Goal: Task Accomplishment & Management: Use online tool/utility

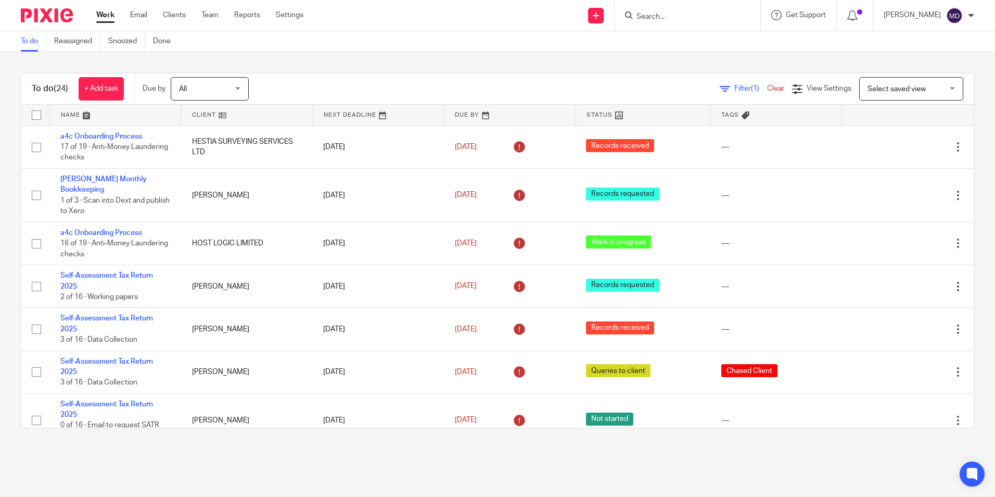
scroll to position [312, 0]
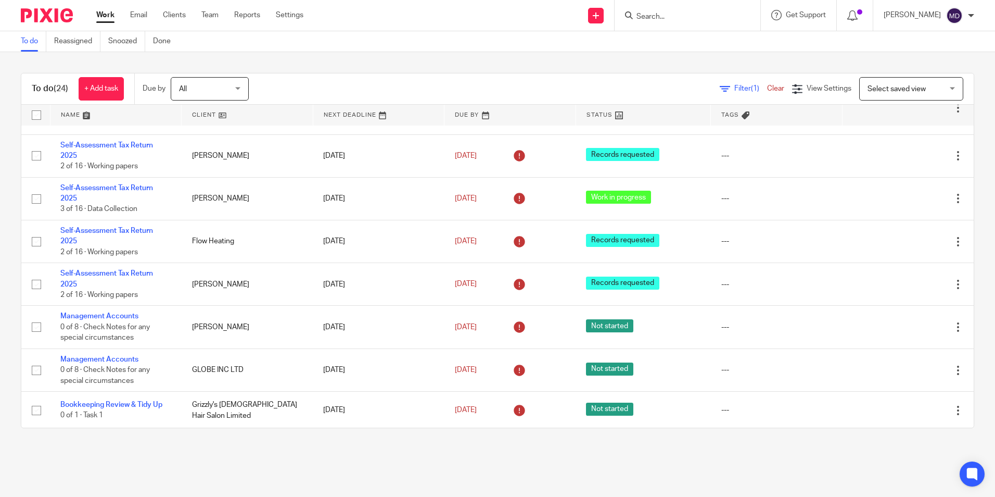
click at [694, 18] on input "Search" at bounding box center [682, 16] width 94 height 9
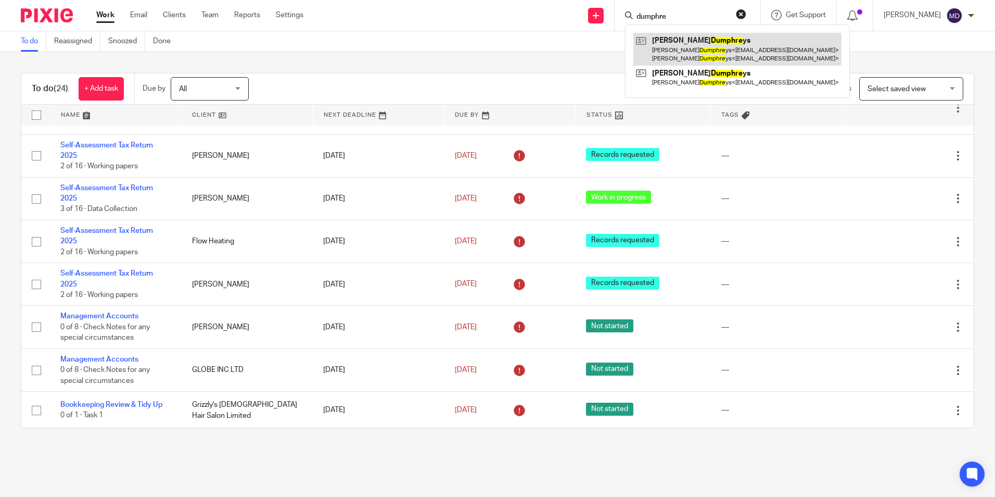
type input "dumphre"
click at [673, 48] on link at bounding box center [737, 49] width 208 height 32
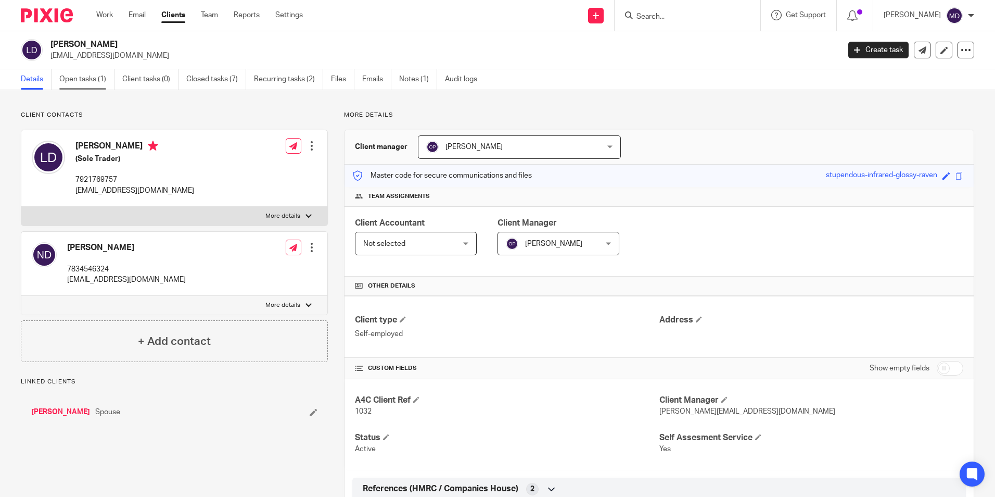
click at [93, 84] on link "Open tasks (1)" at bounding box center [86, 79] width 55 height 20
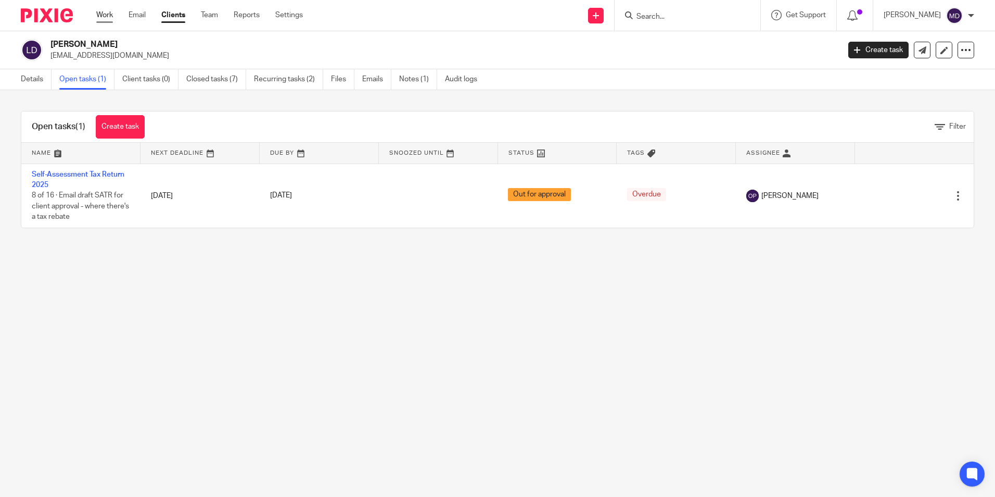
click at [106, 17] on link "Work" at bounding box center [104, 15] width 17 height 10
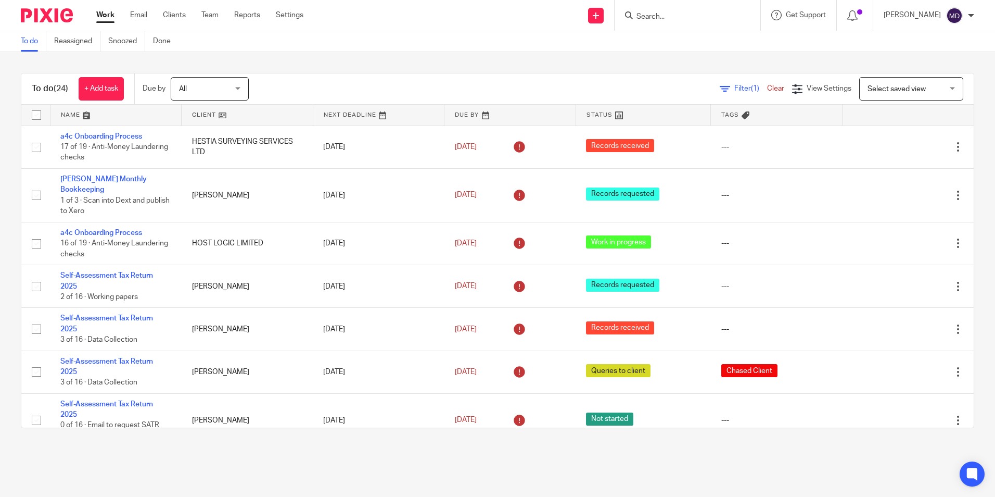
click at [734, 88] on span "Filter (1)" at bounding box center [750, 88] width 33 height 7
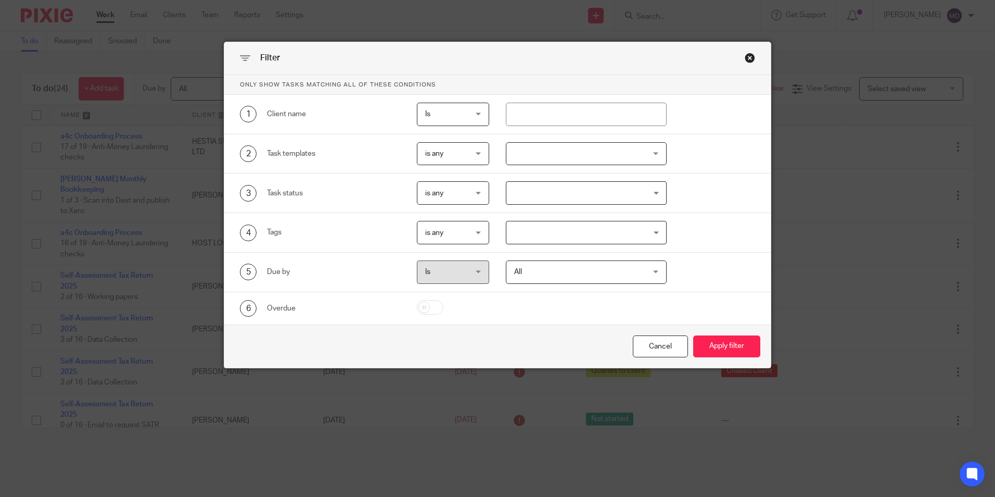
click at [562, 155] on div at bounding box center [586, 153] width 161 height 23
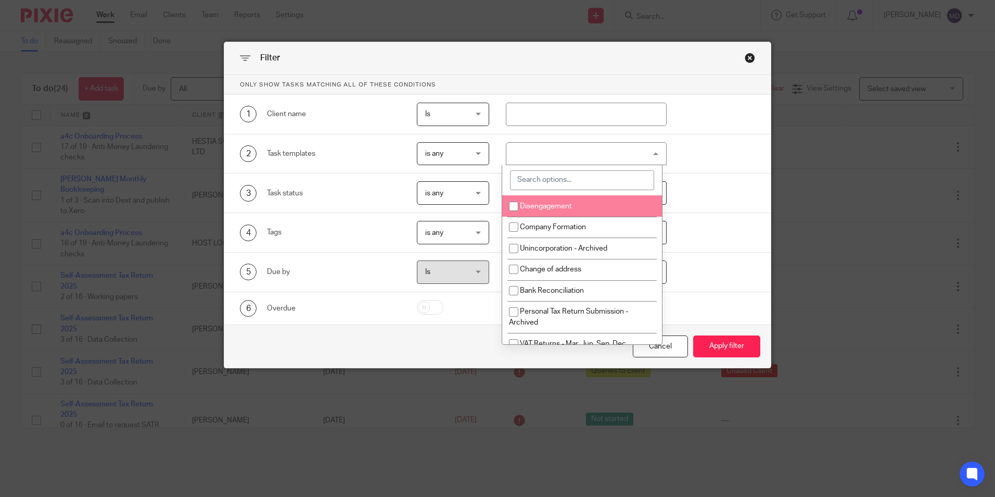
click at [542, 183] on input "search" at bounding box center [582, 180] width 144 height 20
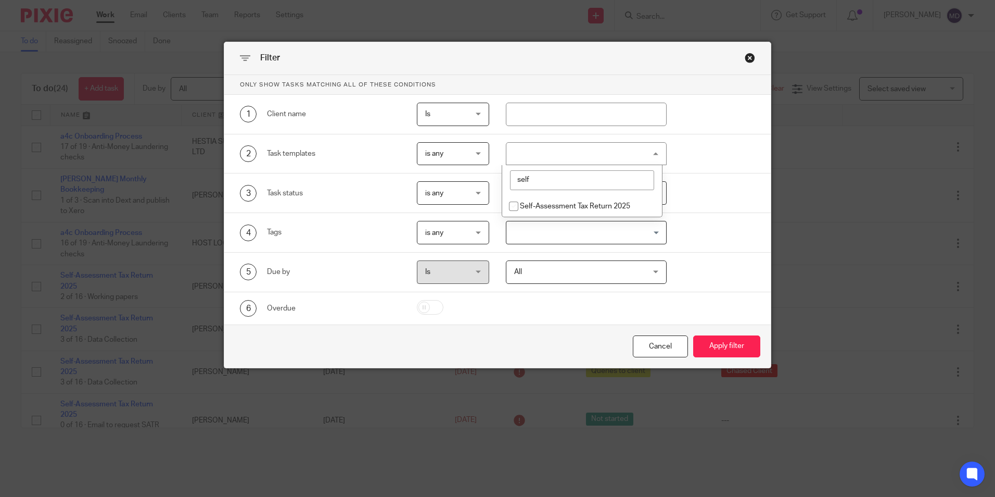
type input "self"
click at [562, 198] on li "Self-Assessment Tax Return 2025" at bounding box center [582, 205] width 160 height 21
checkbox input "true"
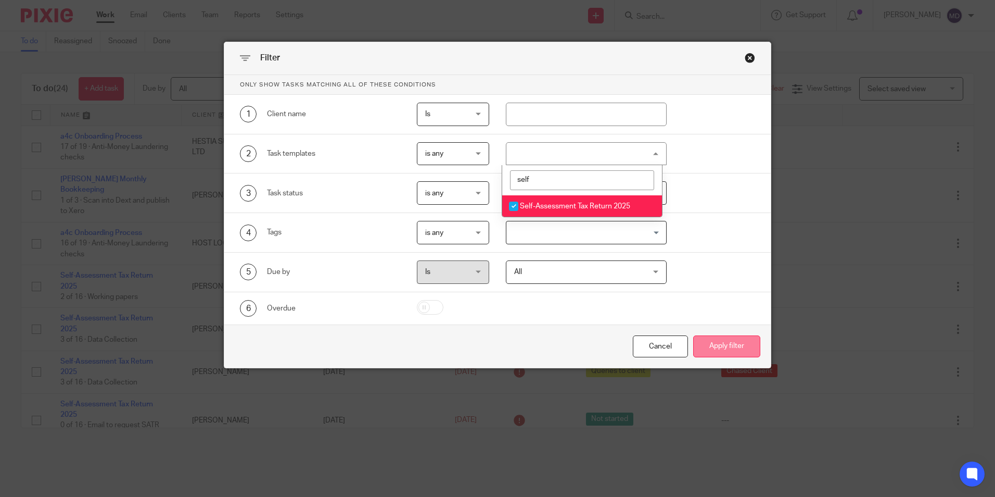
click at [726, 348] on button "Apply filter" at bounding box center [726, 346] width 67 height 22
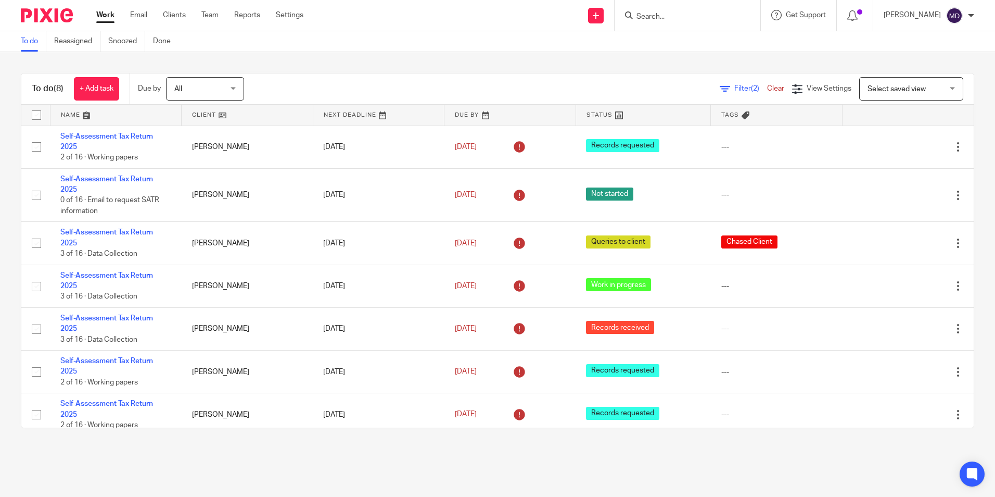
click at [588, 118] on link at bounding box center [643, 115] width 134 height 21
